Goal: Find contact information: Find contact information

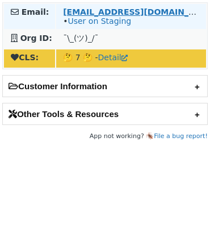
click at [96, 9] on strong "dbyler@servicetitan.com" at bounding box center [140, 11] width 155 height 9
click at [89, 22] on link "User on Staging" at bounding box center [100, 20] width 64 height 9
click at [78, 12] on strong "dbyler@servicetitan.com" at bounding box center [140, 11] width 155 height 9
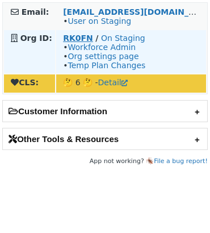
click at [70, 35] on strong "RK0FN" at bounding box center [78, 38] width 30 height 9
click at [68, 40] on strong "RK0FN" at bounding box center [78, 38] width 30 height 9
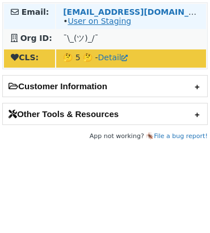
click at [103, 21] on link "User on Staging" at bounding box center [100, 20] width 64 height 9
click at [79, 9] on strong "[EMAIL_ADDRESS][DOMAIN_NAME]" at bounding box center [140, 11] width 155 height 9
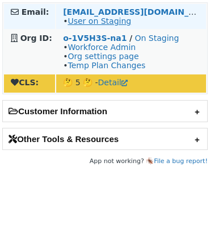
click at [86, 22] on link "User on Staging" at bounding box center [100, 20] width 64 height 9
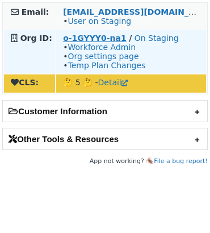
click at [106, 37] on strong "o-1GYYY0-na1" at bounding box center [94, 38] width 63 height 9
click at [90, 39] on strong "o-1GYYY0-na1" at bounding box center [94, 38] width 63 height 9
click at [83, 37] on strong "o-1GYYY0-na1" at bounding box center [94, 38] width 63 height 9
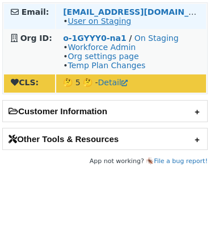
click at [84, 24] on link "User on Staging" at bounding box center [100, 20] width 64 height 9
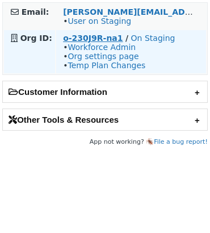
click at [111, 40] on strong "o-230J9R-na1" at bounding box center [93, 38] width 60 height 9
